Goal: Check status: Check status

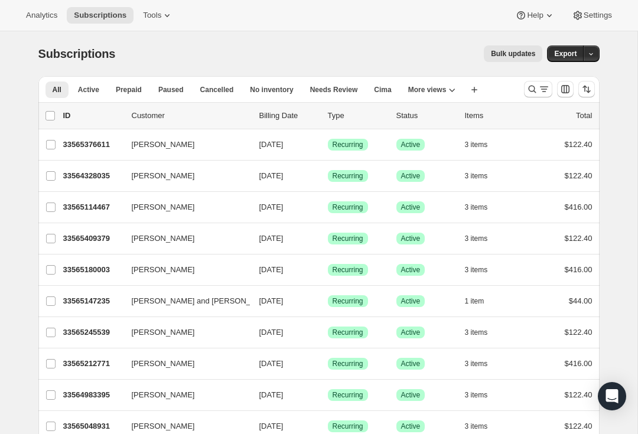
click at [538, 88] on icon "Search and filter results" at bounding box center [544, 89] width 12 height 12
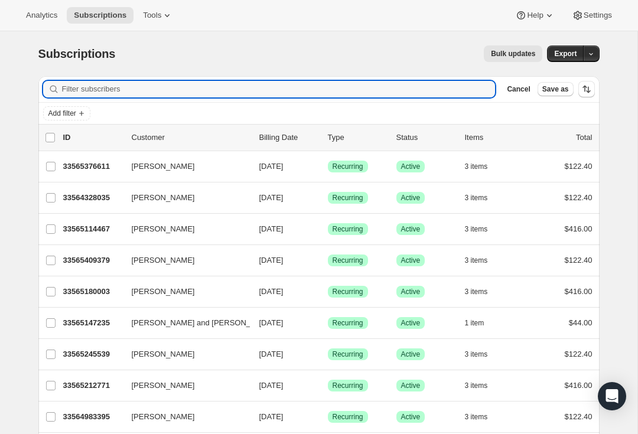
click at [181, 96] on input "Filter subscribers" at bounding box center [278, 89] width 433 height 17
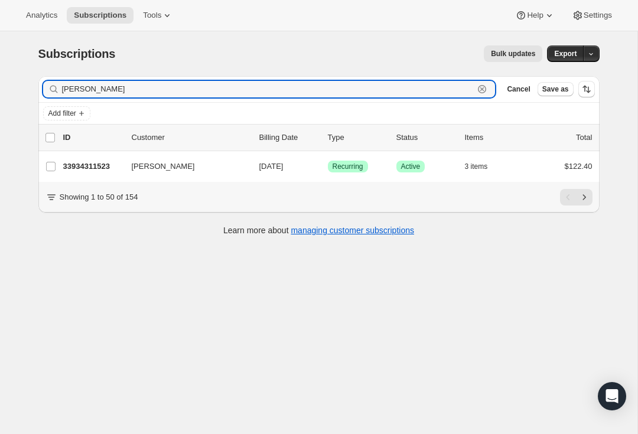
type input "[PERSON_NAME]"
click at [92, 165] on p "33934311523" at bounding box center [92, 167] width 59 height 12
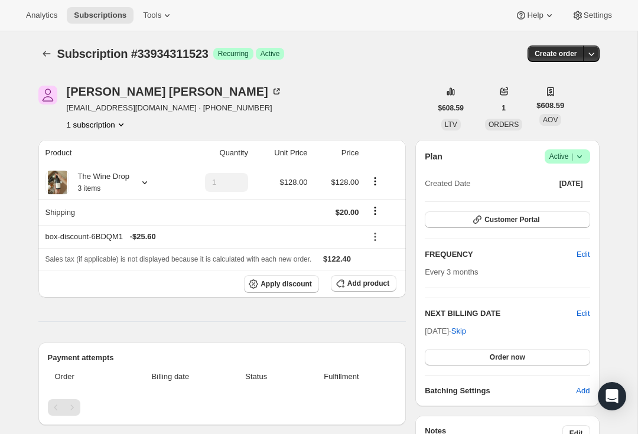
click at [182, 53] on span "Subscription #33934311523" at bounding box center [132, 53] width 151 height 13
click at [237, 103] on span "[EMAIL_ADDRESS][DOMAIN_NAME] · [PHONE_NUMBER]" at bounding box center [175, 108] width 216 height 12
click at [224, 109] on span "[EMAIL_ADDRESS][DOMAIN_NAME] · [PHONE_NUMBER]" at bounding box center [175, 108] width 216 height 12
click at [105, 125] on button "1 subscription" at bounding box center [97, 125] width 60 height 12
click at [76, 145] on span "33934311523 Info Current" at bounding box center [91, 146] width 82 height 9
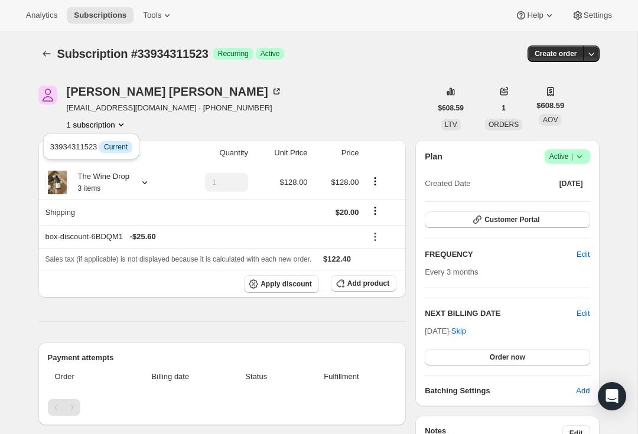
click at [73, 145] on span "33934311523 Info Current" at bounding box center [91, 146] width 82 height 9
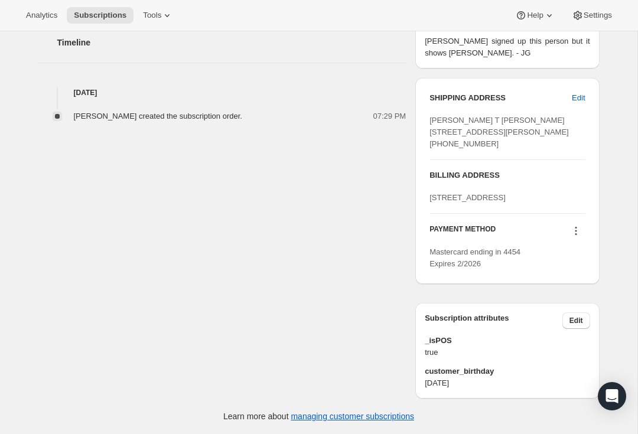
scroll to position [459, 0]
click at [570, 324] on span "Edit" at bounding box center [576, 320] width 14 height 9
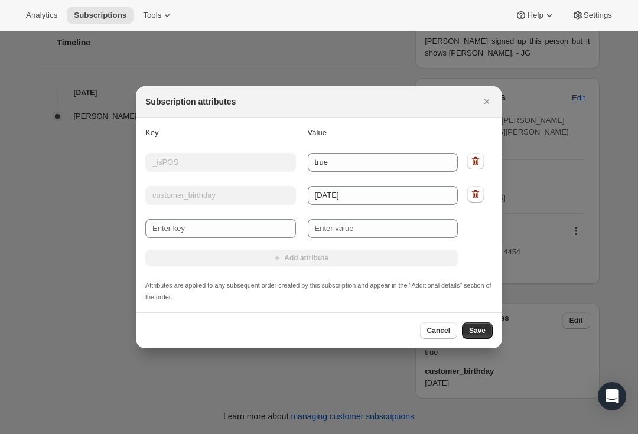
click at [313, 253] on div "Add attribute" at bounding box center [301, 259] width 312 height 18
click at [299, 261] on div "Add attribute" at bounding box center [301, 259] width 312 height 18
click at [484, 96] on icon "Close" at bounding box center [487, 102] width 12 height 12
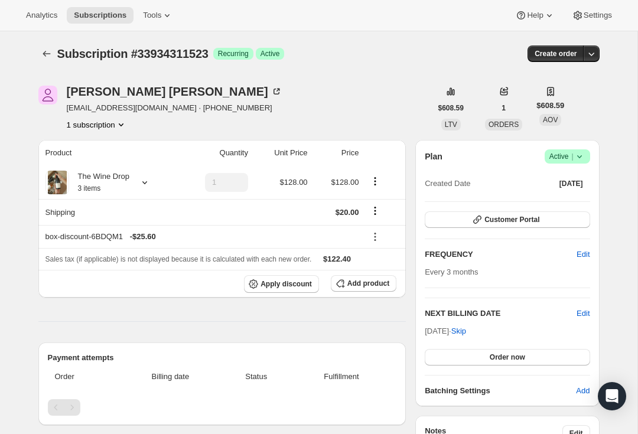
scroll to position [0, 0]
